Goal: Transaction & Acquisition: Purchase product/service

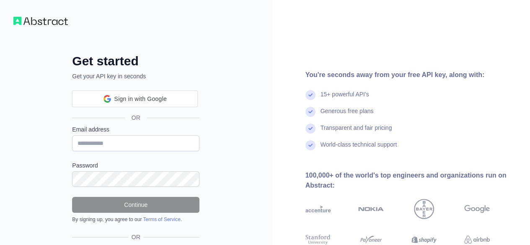
click at [496, 78] on div "You're seconds away from your free API key, along with: 15+ powerful API's Gene…" at bounding box center [401, 150] width 259 height 301
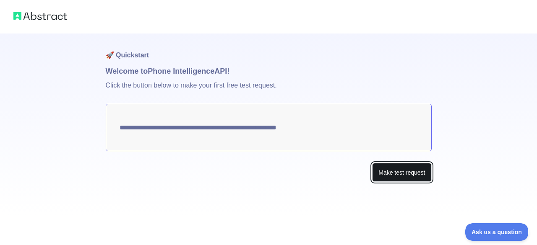
click at [387, 173] on button "Make test request" at bounding box center [401, 172] width 59 height 19
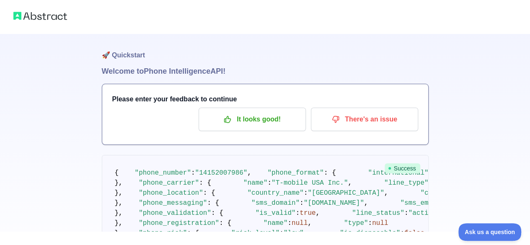
click at [483, 161] on div "🚀 Quickstart Welcome to Phone Intelligence API! Please enter your feedback to c…" at bounding box center [265, 147] width 530 height 295
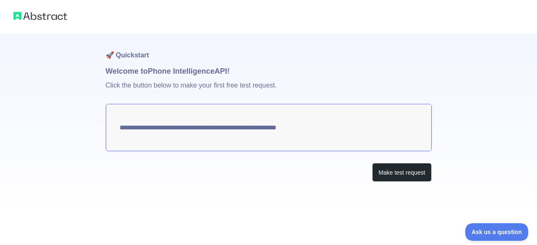
click at [326, 122] on textarea "**********" at bounding box center [269, 127] width 326 height 47
click at [395, 167] on button "Make test request" at bounding box center [401, 172] width 59 height 19
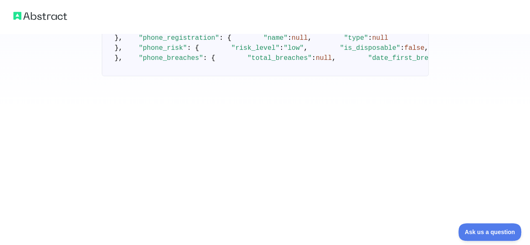
scroll to position [431, 0]
click at [255, 75] on pre "{ "phone_number" : "[PHONE_NUMBER]" , "phone_format" : { "international" : "[PH…" at bounding box center [265, 22] width 327 height 106
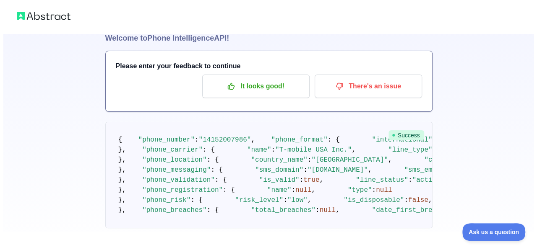
scroll to position [0, 0]
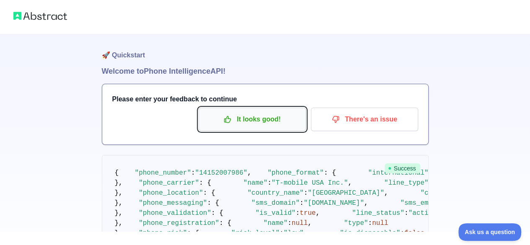
click at [291, 122] on p "It looks good!" at bounding box center [252, 119] width 95 height 14
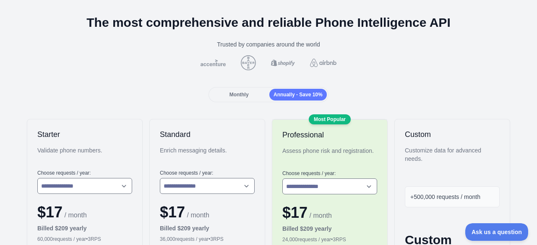
scroll to position [84, 0]
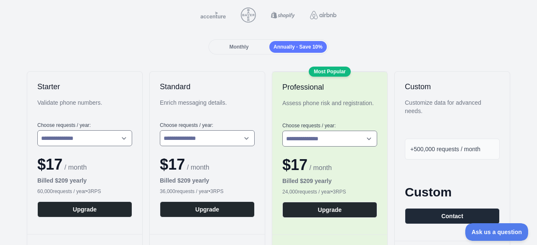
click at [236, 47] on span "Monthly" at bounding box center [238, 47] width 19 height 6
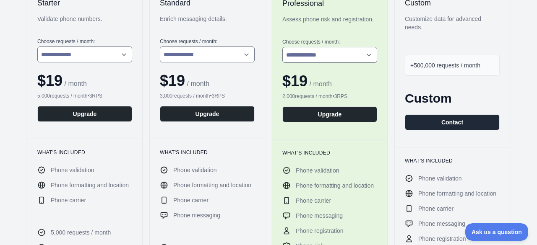
scroll to position [0, 0]
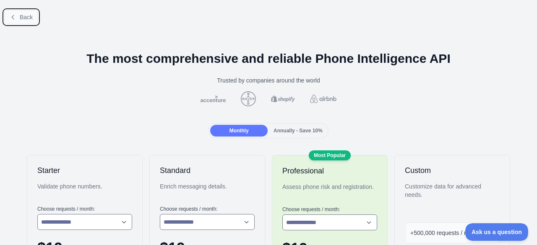
click at [34, 10] on button "Back" at bounding box center [21, 17] width 34 height 14
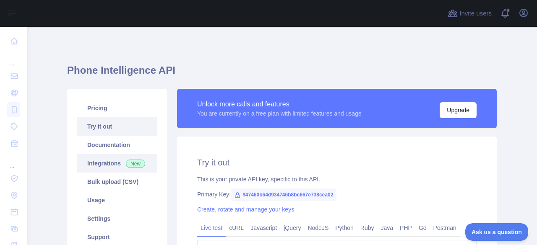
click at [101, 164] on link "Integrations New" at bounding box center [117, 163] width 80 height 18
